Goal: Task Accomplishment & Management: Use online tool/utility

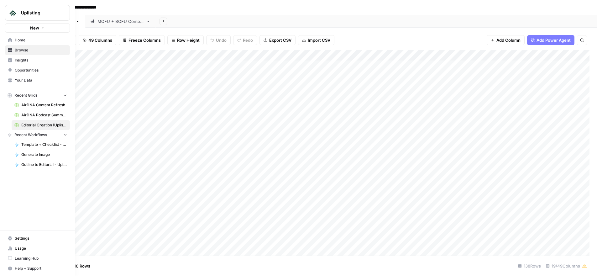
click at [16, 39] on span "Home" at bounding box center [41, 40] width 52 height 6
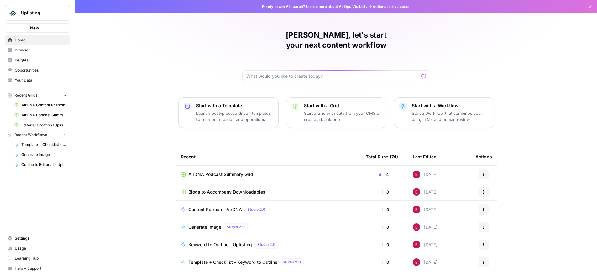
click at [50, 123] on span "Editorial Creation (Uplisting)" at bounding box center [44, 125] width 46 height 6
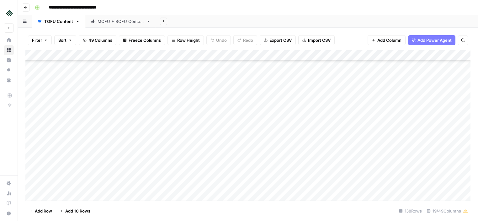
scroll to position [1341, 0]
click at [66, 194] on div "Add Column" at bounding box center [247, 125] width 445 height 150
click at [125, 172] on div "Add Column" at bounding box center [247, 125] width 445 height 150
click at [117, 172] on div "Add Column" at bounding box center [247, 125] width 445 height 150
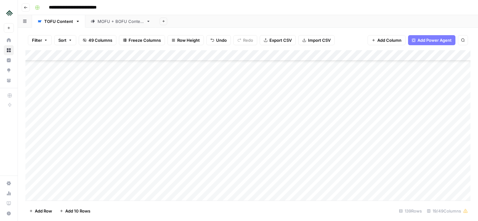
click at [104, 164] on div "Add Column" at bounding box center [247, 125] width 445 height 150
click at [76, 117] on div "Add Column" at bounding box center [247, 125] width 445 height 150
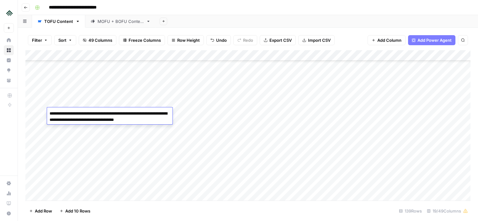
scroll to position [1280, 0]
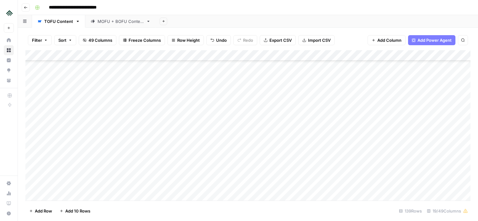
click at [77, 156] on div "Add Column" at bounding box center [247, 125] width 445 height 150
click at [70, 150] on div "Add Column" at bounding box center [247, 125] width 445 height 150
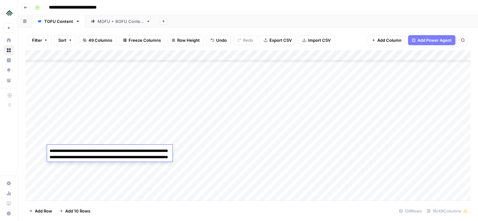
click at [72, 140] on div "Add Column" at bounding box center [247, 125] width 445 height 150
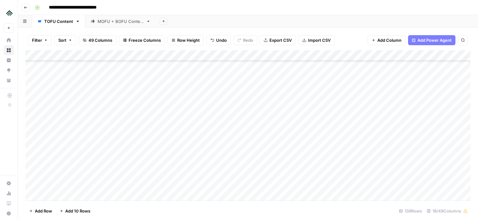
scroll to position [1352, 0]
click at [113, 153] on div "Add Column" at bounding box center [247, 125] width 445 height 150
click at [123, 94] on div "Add Column" at bounding box center [247, 125] width 445 height 150
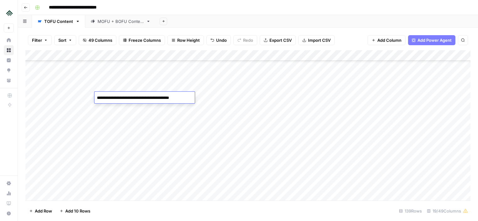
click at [122, 105] on div "Add Column" at bounding box center [247, 125] width 445 height 150
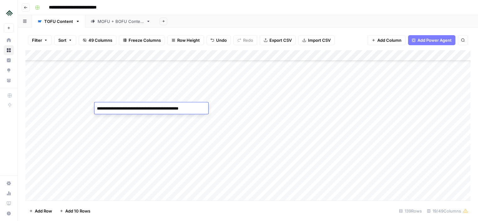
click at [113, 85] on div "Add Column" at bounding box center [247, 125] width 445 height 150
click at [111, 71] on div "Add Column" at bounding box center [247, 125] width 445 height 150
click at [111, 105] on div "Add Column" at bounding box center [247, 125] width 445 height 150
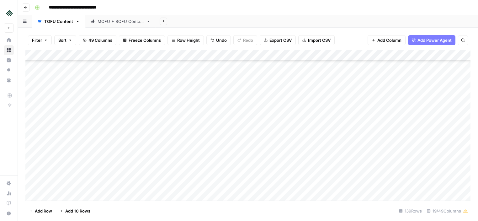
scroll to position [1338, 0]
click at [118, 167] on div "Add Column" at bounding box center [247, 125] width 445 height 150
click at [122, 176] on div "Add Column" at bounding box center [247, 125] width 445 height 150
click at [234, 168] on div "Add Column" at bounding box center [247, 125] width 445 height 150
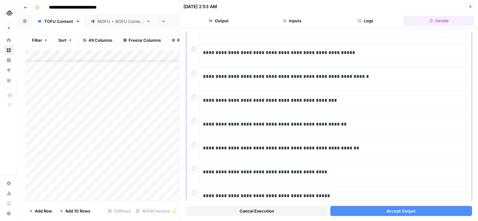
scroll to position [128, 0]
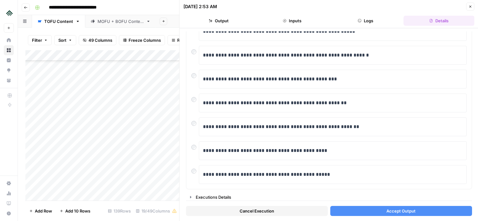
click at [470, 7] on icon "button" at bounding box center [470, 7] width 4 height 4
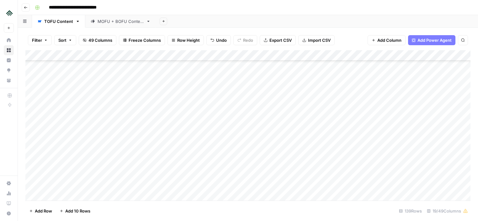
scroll to position [1338, 0]
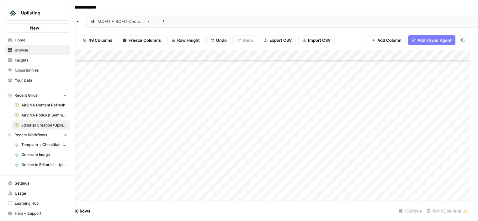
click at [11, 41] on icon at bounding box center [10, 40] width 4 height 4
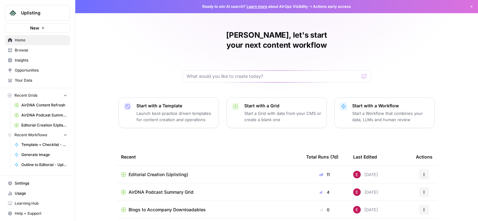
click at [29, 49] on span "Browse" at bounding box center [41, 50] width 52 height 6
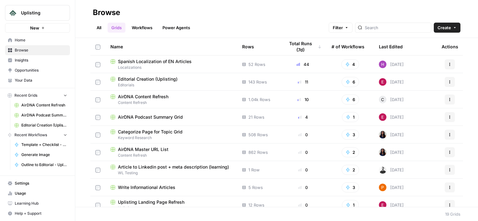
click at [147, 79] on span "Editorial Creation (Uplisting)" at bounding box center [148, 79] width 60 height 6
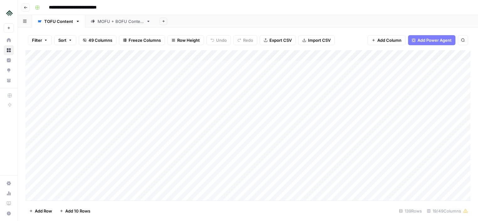
click at [113, 20] on div "MOFU + BOFU Content" at bounding box center [120, 21] width 46 height 6
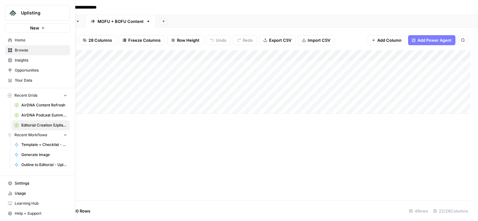
click at [11, 51] on icon at bounding box center [10, 50] width 4 height 4
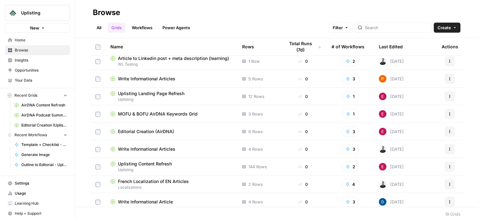
scroll to position [116, 0]
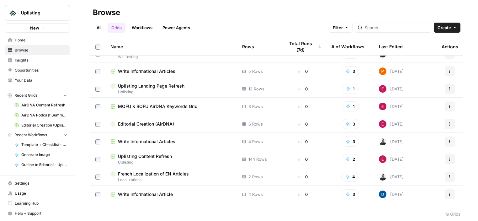
click at [160, 108] on span "MOFU & BOFU AirDNA Keywords Grid" at bounding box center [158, 106] width 80 height 6
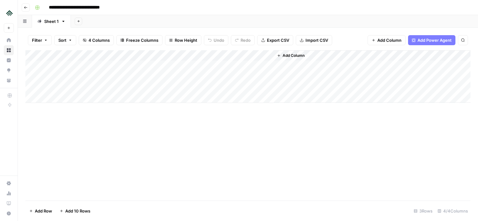
click at [266, 66] on div "Add Column" at bounding box center [247, 76] width 445 height 53
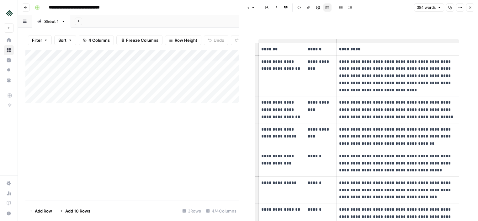
click at [472, 7] on button "Close" at bounding box center [470, 7] width 8 height 8
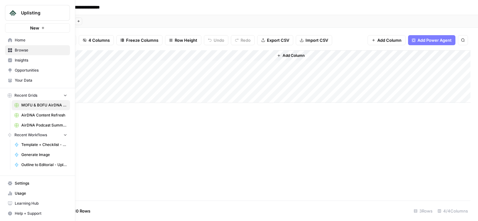
click at [9, 49] on icon at bounding box center [10, 50] width 4 height 4
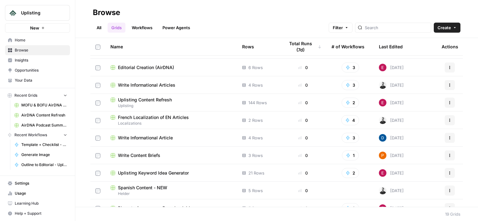
scroll to position [182, 0]
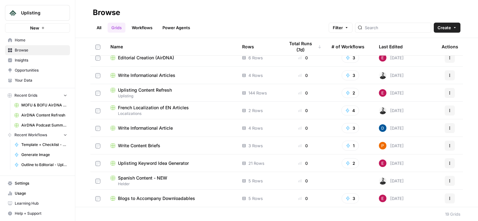
click at [118, 164] on span "Uplisting Keyword Idea Generator" at bounding box center [153, 163] width 71 height 6
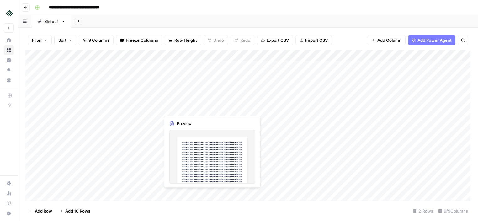
scroll to position [0, 2]
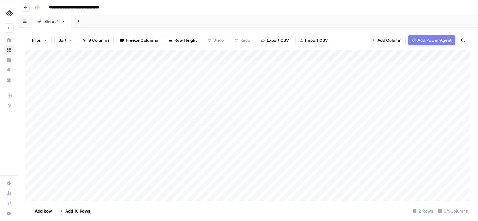
click at [253, 64] on div "Add Column" at bounding box center [247, 125] width 445 height 150
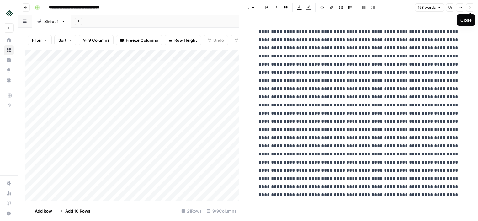
click at [468, 7] on button "Close" at bounding box center [470, 7] width 8 height 8
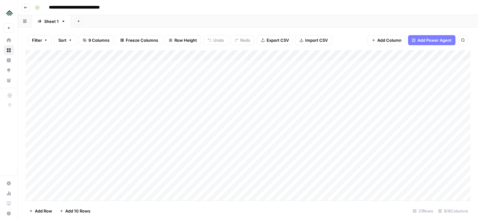
click at [307, 66] on div "Add Column" at bounding box center [247, 125] width 445 height 150
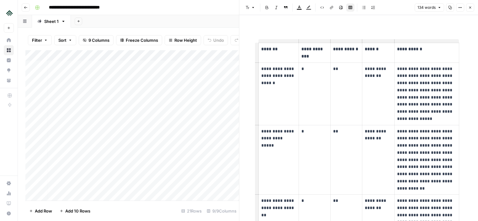
click at [470, 6] on icon "button" at bounding box center [470, 8] width 4 height 4
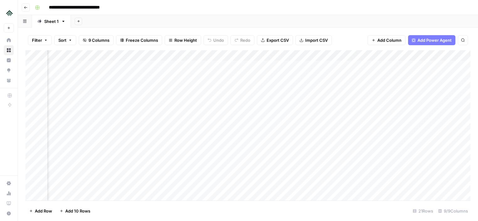
scroll to position [0, 37]
click at [365, 63] on div "Add Column" at bounding box center [247, 125] width 445 height 150
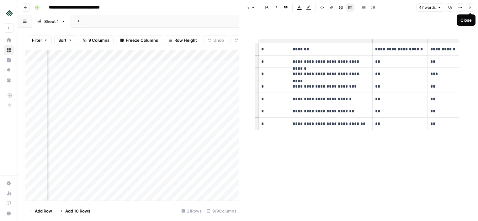
click at [473, 9] on button "Close" at bounding box center [470, 7] width 8 height 8
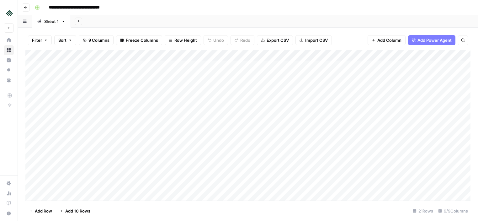
click at [60, 65] on div "Add Column" at bounding box center [247, 125] width 445 height 150
click at [59, 79] on div "Add Column" at bounding box center [247, 125] width 445 height 150
click at [312, 183] on div "Add Column" at bounding box center [247, 125] width 445 height 150
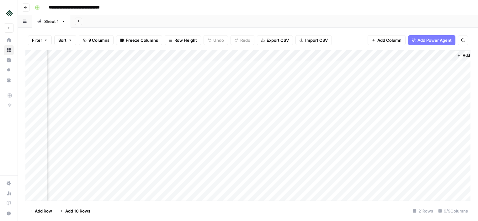
click at [305, 184] on div "Add Column" at bounding box center [247, 125] width 445 height 150
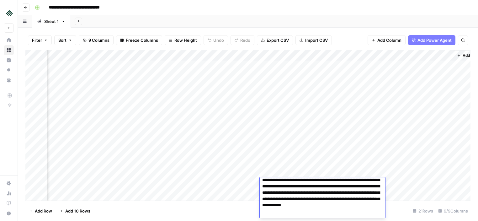
scroll to position [158, 0]
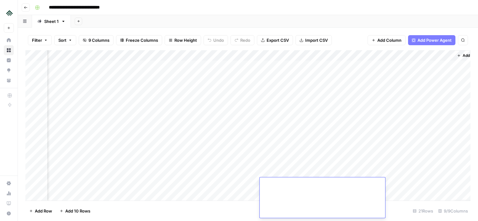
click at [416, 181] on div "Add Column" at bounding box center [247, 125] width 445 height 150
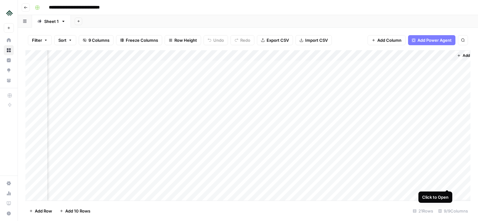
click at [448, 182] on div "Add Column" at bounding box center [247, 125] width 445 height 150
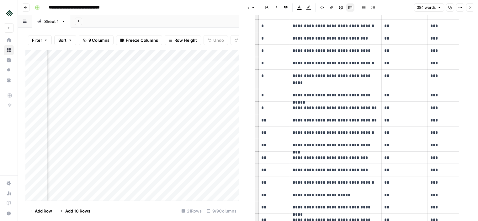
scroll to position [71, 0]
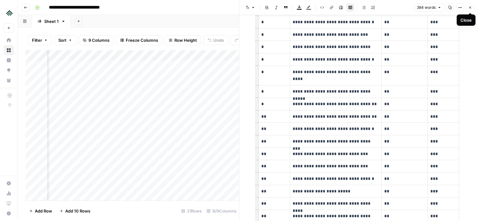
click at [471, 7] on icon "button" at bounding box center [470, 8] width 2 height 2
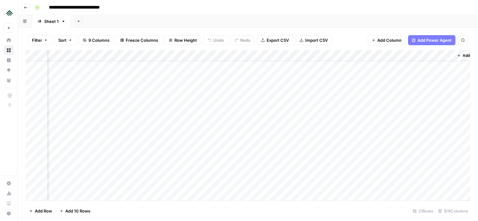
scroll to position [23, 205]
click at [302, 161] on div "Add Column" at bounding box center [247, 125] width 445 height 150
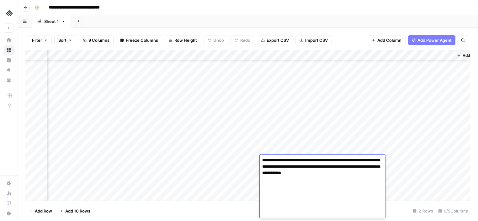
scroll to position [135, 0]
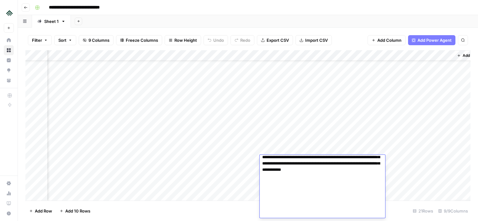
drag, startPoint x: 277, startPoint y: 208, endPoint x: 334, endPoint y: 207, distance: 57.7
click at [334, 207] on textarea at bounding box center [322, 119] width 125 height 197
click at [291, 101] on div "Add Column" at bounding box center [247, 125] width 445 height 150
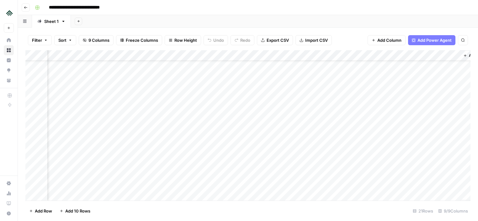
scroll to position [23, 186]
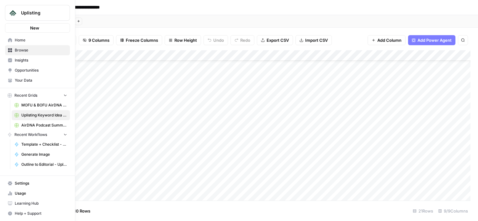
click at [11, 37] on link "Home" at bounding box center [37, 40] width 65 height 10
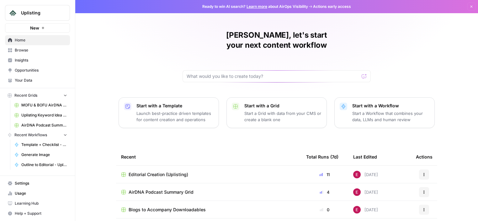
scroll to position [24, 0]
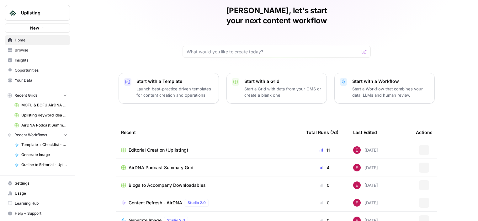
click at [212, 147] on div "Editorial Creation (Uplisting)" at bounding box center [208, 150] width 175 height 6
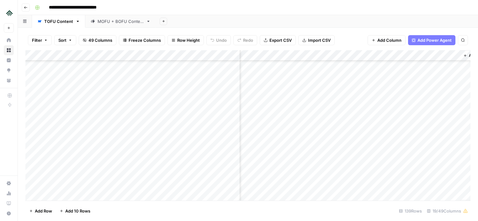
scroll to position [1352, 794]
click at [373, 108] on div "Add Column" at bounding box center [247, 125] width 445 height 150
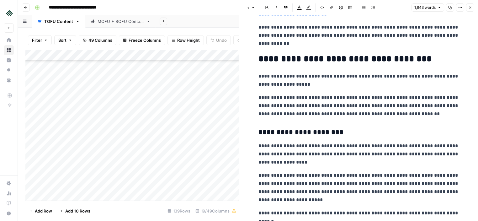
scroll to position [1309, 0]
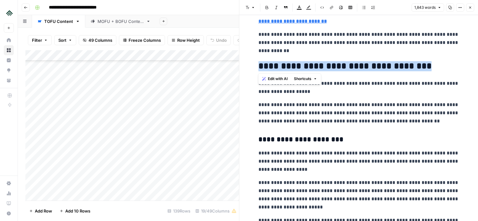
drag, startPoint x: 259, startPoint y: 67, endPoint x: 424, endPoint y: 66, distance: 165.2
click at [424, 66] on h2 "**********" at bounding box center [358, 66] width 201 height 10
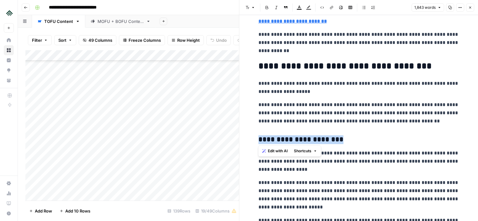
drag, startPoint x: 258, startPoint y: 138, endPoint x: 339, endPoint y: 139, distance: 80.6
click at [339, 139] on h3 "**********" at bounding box center [358, 139] width 201 height 9
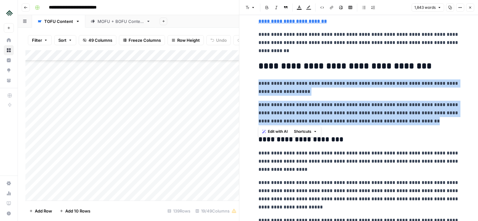
drag, startPoint x: 257, startPoint y: 83, endPoint x: 415, endPoint y: 117, distance: 161.5
click at [360, 91] on p "**********" at bounding box center [358, 87] width 201 height 16
